Goal: Information Seeking & Learning: Check status

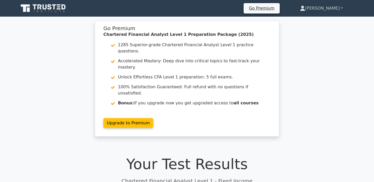
click at [330, 11] on link "[PERSON_NAME]" at bounding box center [321, 8] width 68 height 10
click at [321, 21] on link "Profile" at bounding box center [308, 20] width 41 height 8
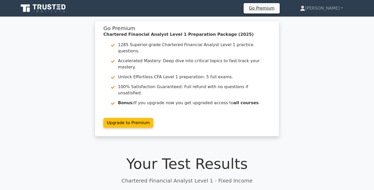
click at [51, 8] on icon at bounding box center [50, 6] width 4 height 5
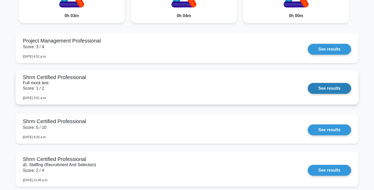
scroll to position [439, 0]
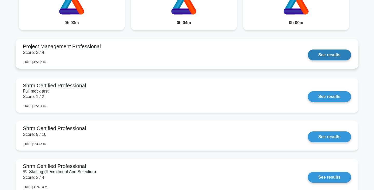
click at [321, 57] on link "See results" at bounding box center [329, 55] width 43 height 11
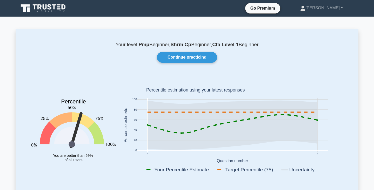
scroll to position [0, 0]
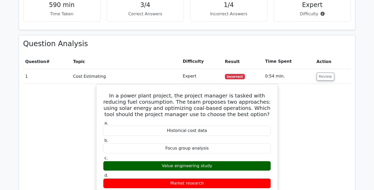
scroll to position [322, 0]
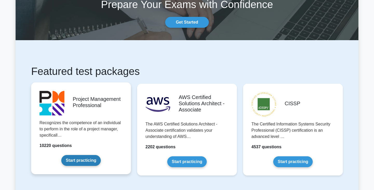
scroll to position [64, 0]
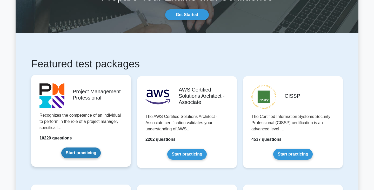
click at [100, 148] on link "Start practicing" at bounding box center [80, 153] width 39 height 11
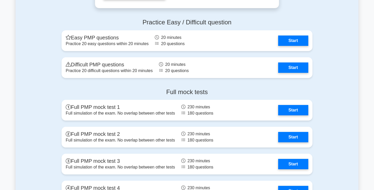
scroll to position [1535, 0]
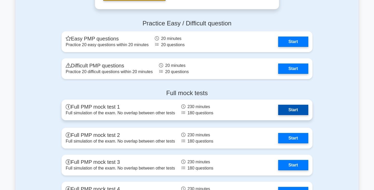
click at [293, 105] on link "Start" at bounding box center [293, 110] width 30 height 10
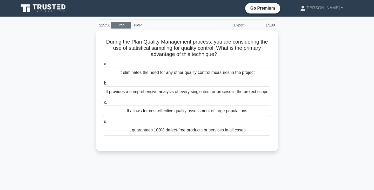
click at [120, 24] on link "Stop" at bounding box center [120, 25] width 19 height 6
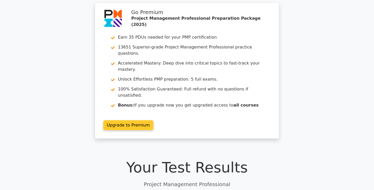
scroll to position [3, 0]
